Goal: Navigation & Orientation: Find specific page/section

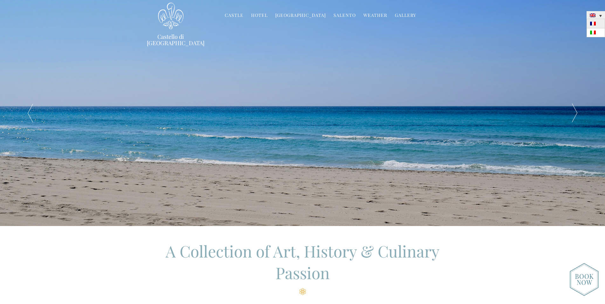
click at [598, 24] on link at bounding box center [596, 23] width 18 height 9
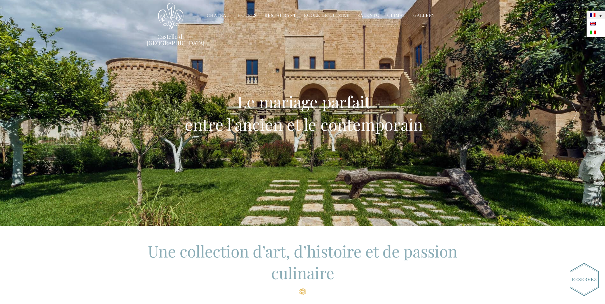
click at [602, 12] on link at bounding box center [596, 15] width 18 height 8
click at [597, 33] on link at bounding box center [596, 32] width 18 height 9
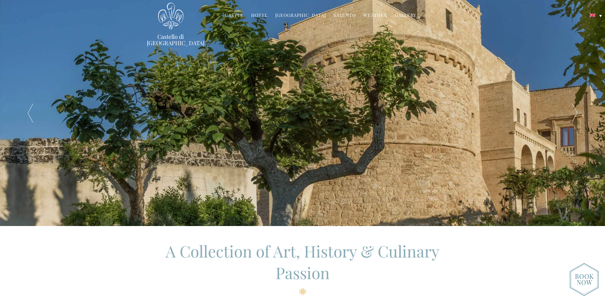
click at [415, 15] on li "Gallery Before & After" at bounding box center [406, 16] width 28 height 14
click at [395, 15] on link "Gallery" at bounding box center [405, 15] width 21 height 7
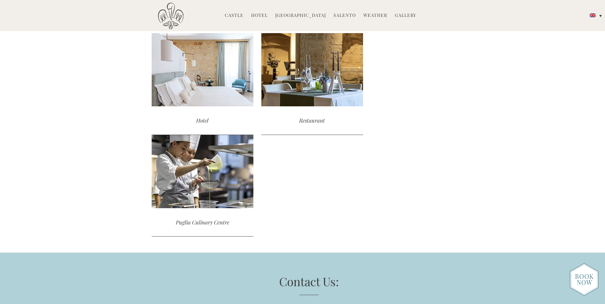
scroll to position [725, 0]
